Goal: Check status: Check status

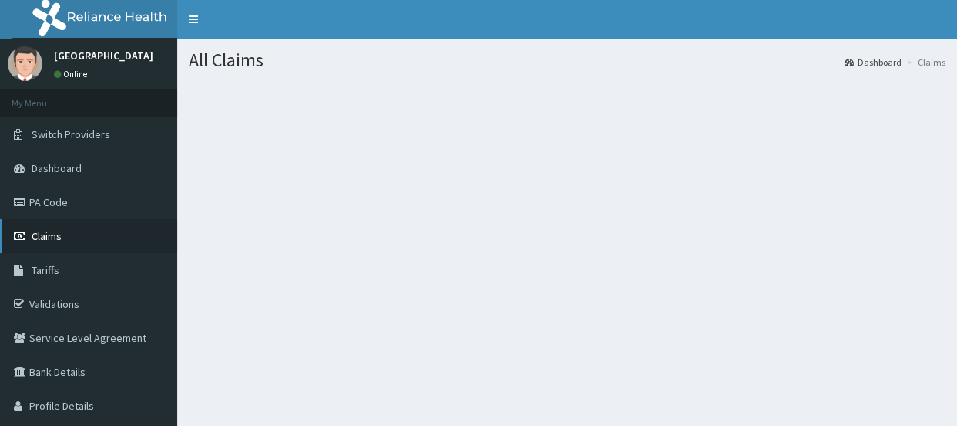
click at [54, 237] on span "Claims" at bounding box center [47, 236] width 30 height 14
click at [50, 237] on span "Claims" at bounding box center [47, 236] width 30 height 14
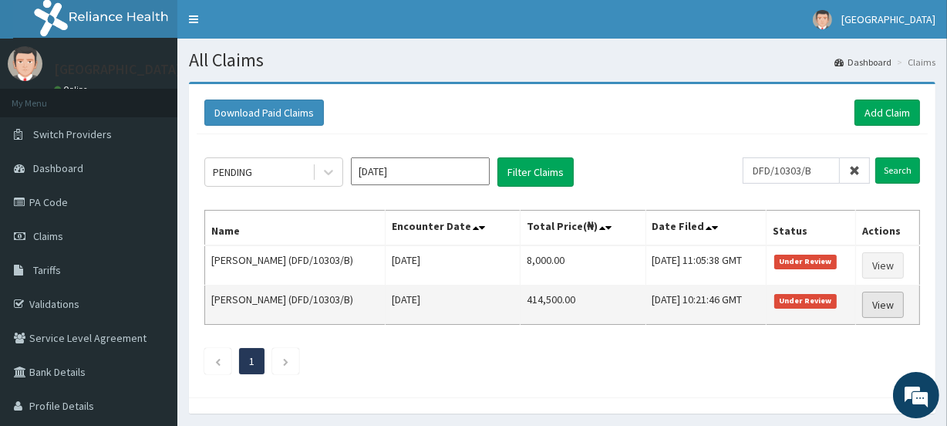
click at [876, 304] on link "View" at bounding box center [883, 304] width 42 height 26
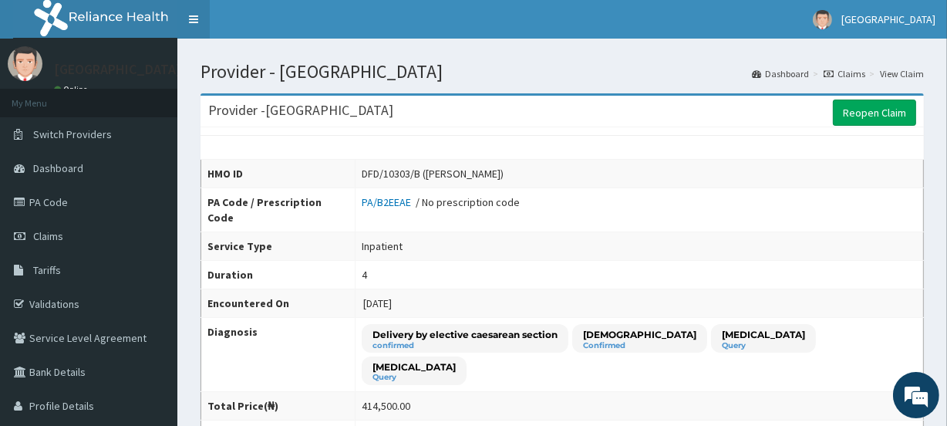
click at [192, 18] on link "Toggle navigation" at bounding box center [193, 19] width 32 height 39
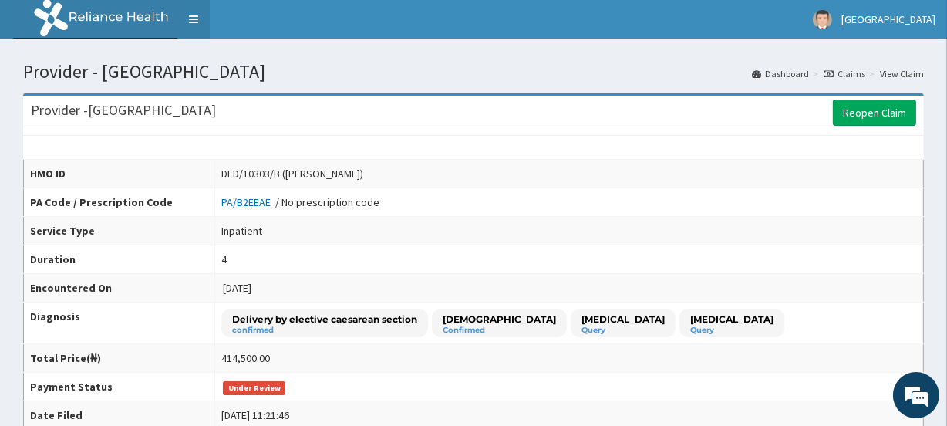
click at [192, 18] on link "Toggle navigation" at bounding box center [193, 19] width 32 height 39
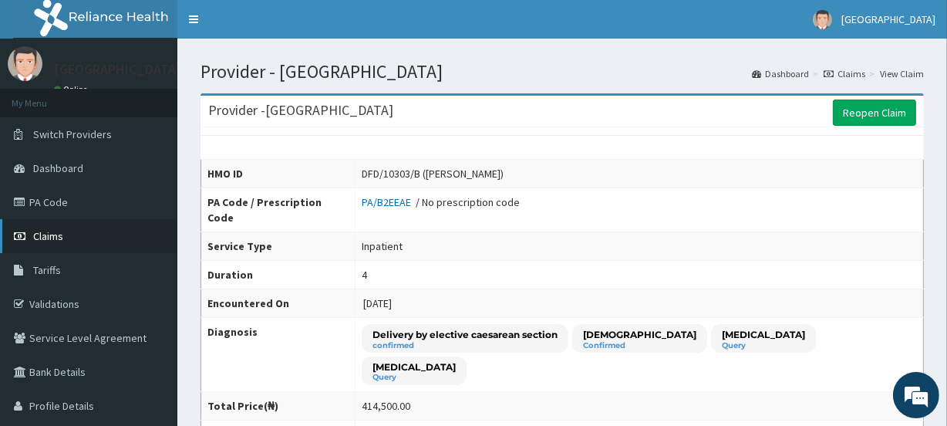
click at [54, 239] on span "Claims" at bounding box center [48, 236] width 30 height 14
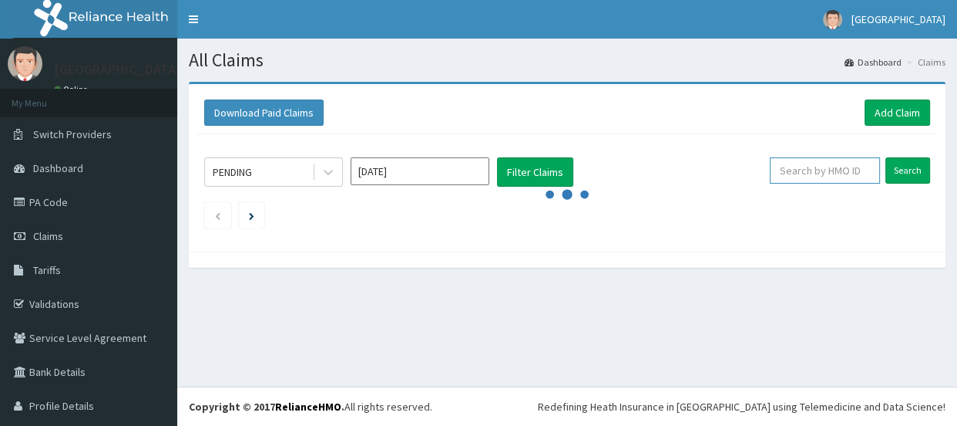
click at [816, 167] on input "text" at bounding box center [825, 170] width 110 height 26
paste input "DFD/10303/B"
type input "DFD/10303/B"
click at [894, 169] on input "Search" at bounding box center [908, 170] width 45 height 26
